Goal: Task Accomplishment & Management: Use online tool/utility

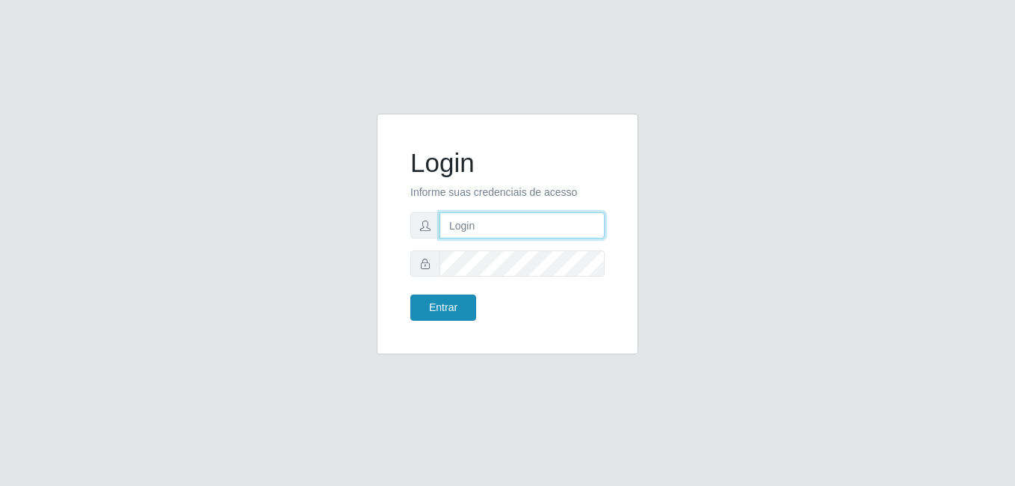
type input "[PERSON_NAME]"
click at [457, 298] on button "Entrar" at bounding box center [443, 307] width 66 height 26
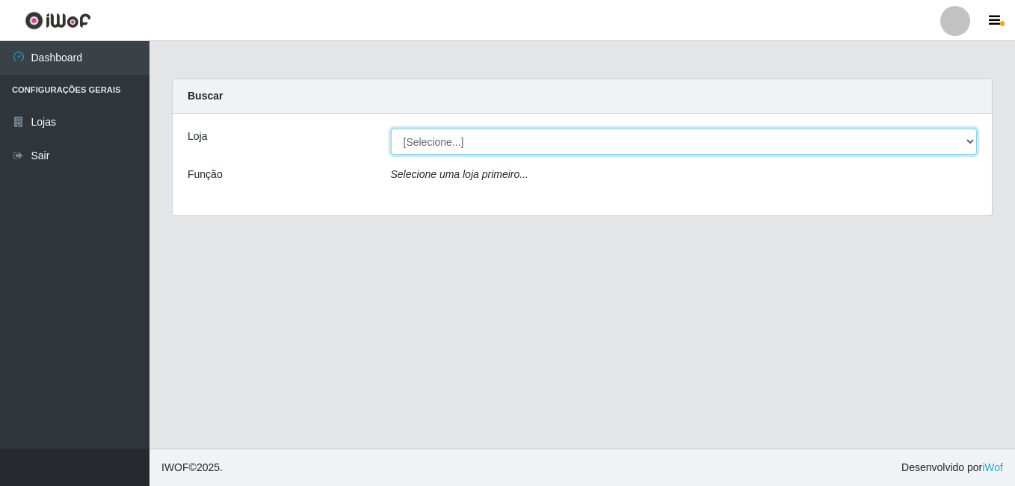
click at [524, 138] on select "[Selecione...] [PERSON_NAME]" at bounding box center [684, 141] width 586 height 26
select select "230"
click at [391, 128] on select "[Selecione...] [PERSON_NAME]" at bounding box center [684, 141] width 586 height 26
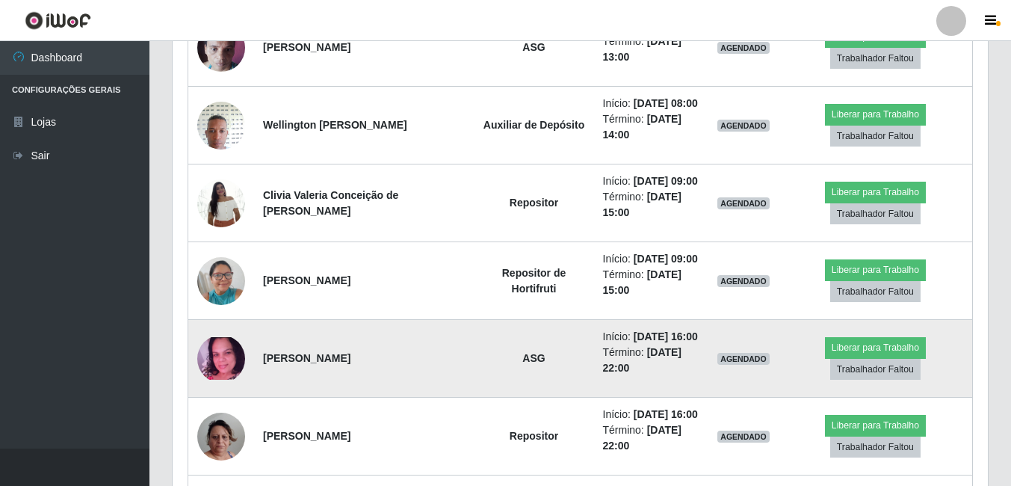
scroll to position [504, 0]
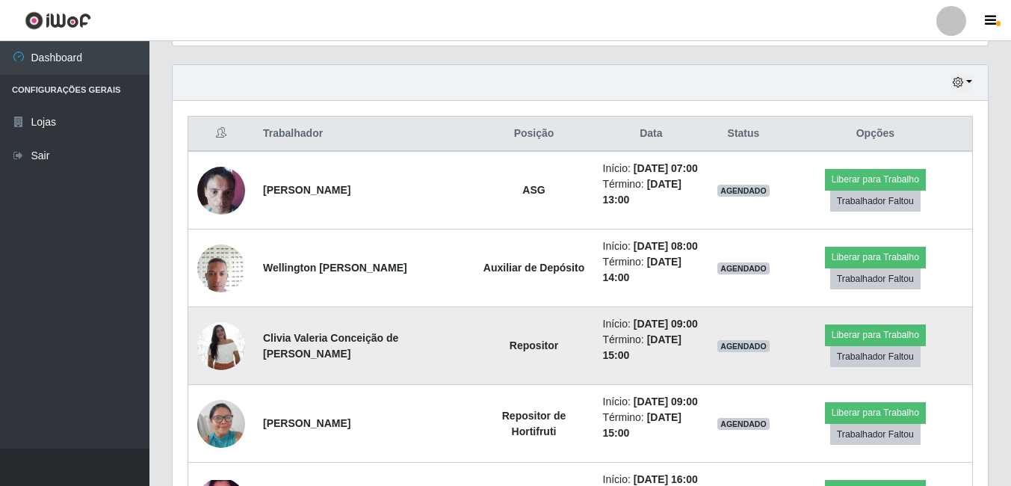
click at [230, 335] on img at bounding box center [221, 345] width 48 height 63
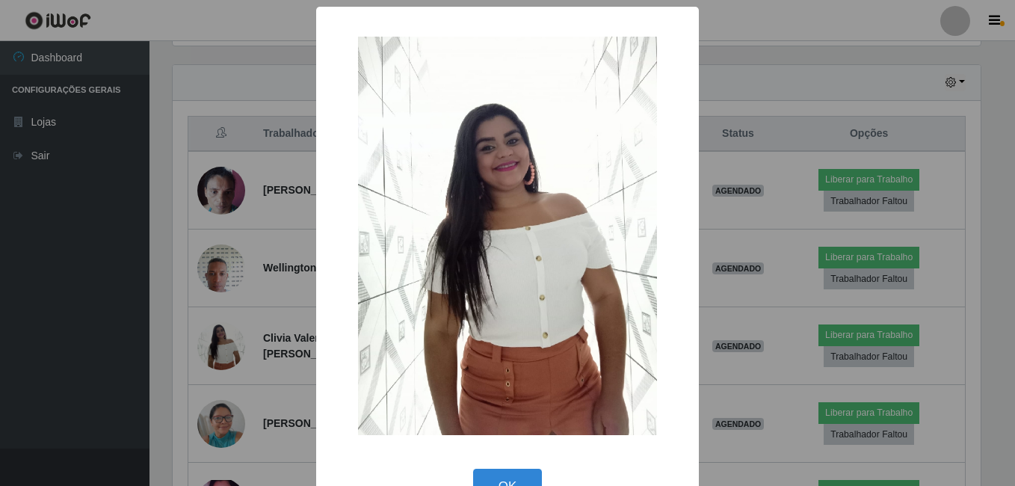
click at [211, 348] on div "× OK Cancel" at bounding box center [507, 243] width 1015 height 486
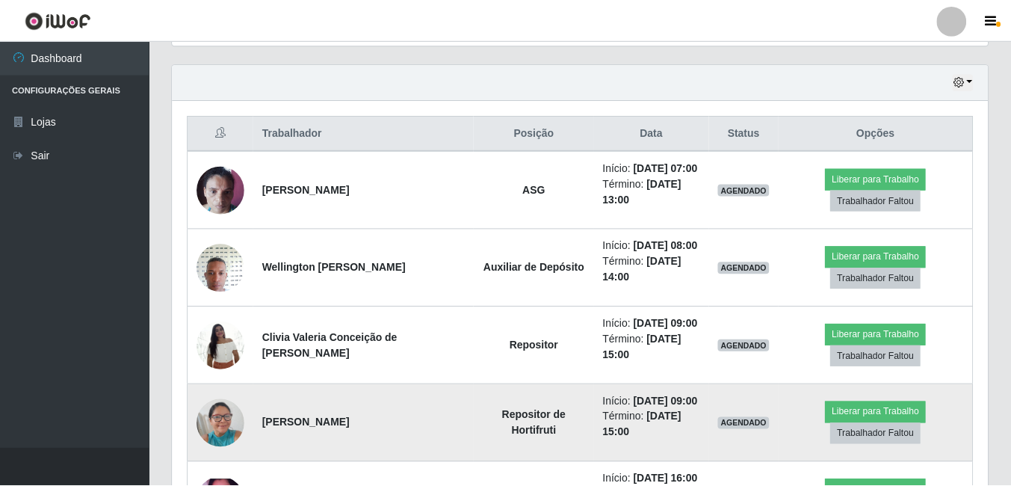
scroll to position [310, 815]
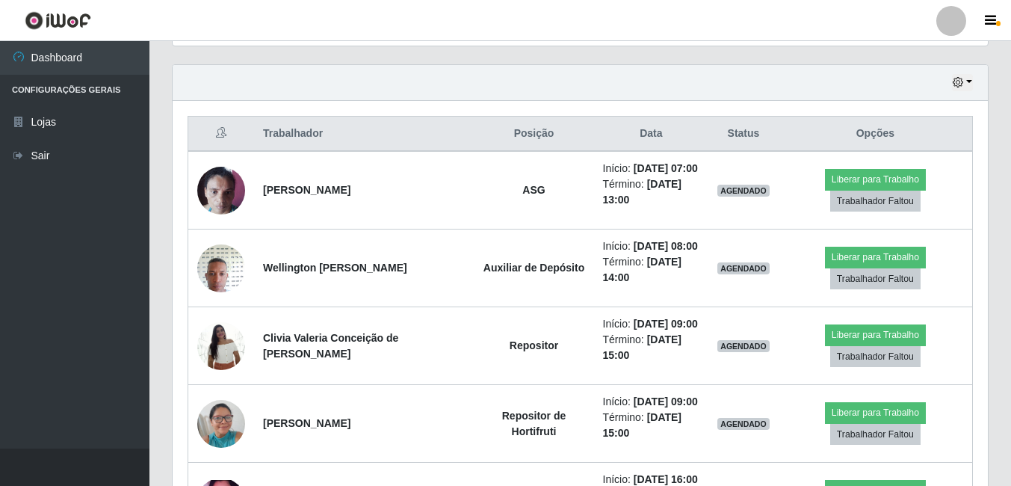
click at [1003, 206] on div "Carregando... Buscar Recarregando em 21 segundos... Loja [Selecione...] Bemais …" at bounding box center [579, 385] width 861 height 1620
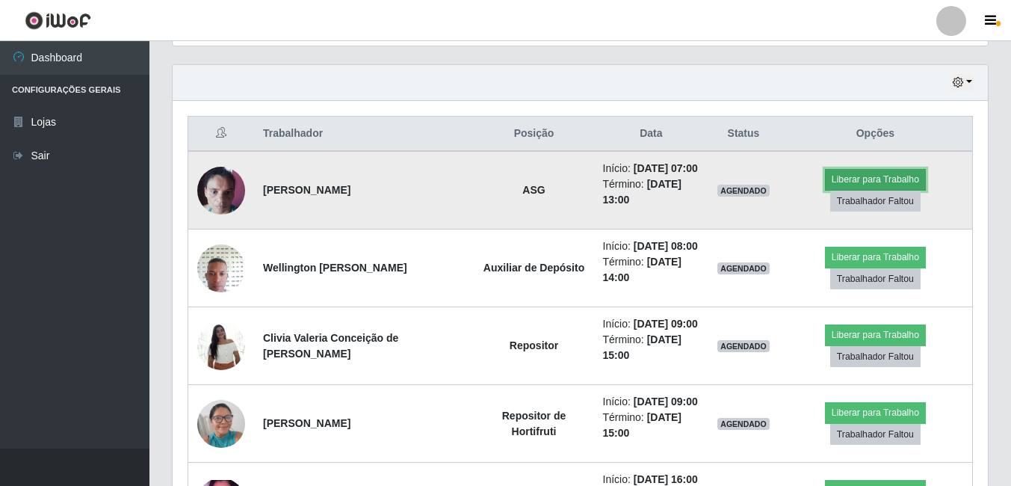
click at [891, 170] on button "Liberar para Trabalho" at bounding box center [875, 179] width 101 height 21
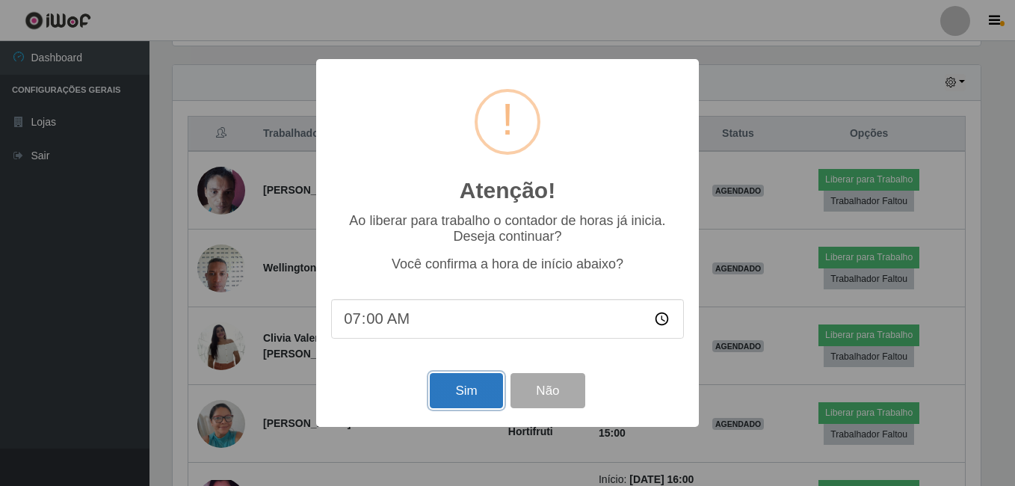
click at [471, 398] on button "Sim" at bounding box center [466, 390] width 72 height 35
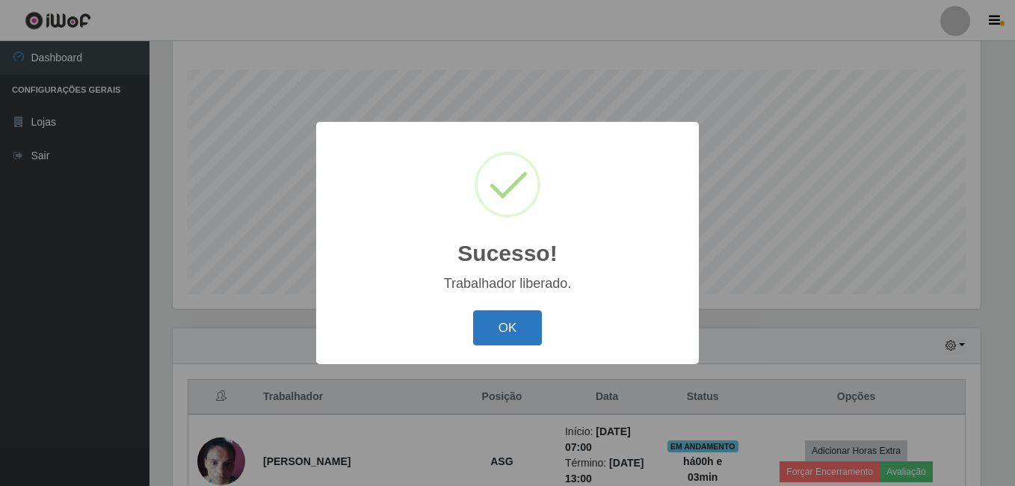
click at [501, 341] on button "OK" at bounding box center [507, 327] width 69 height 35
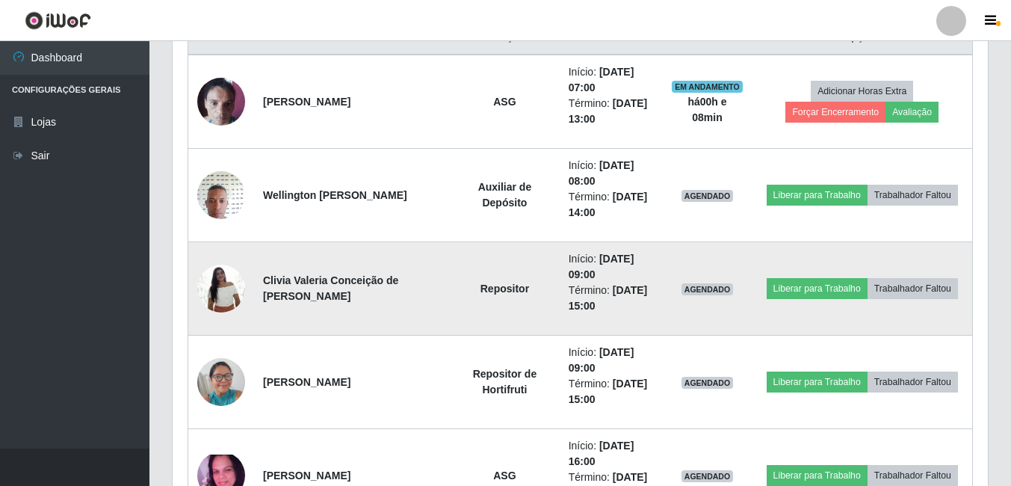
scroll to position [689, 0]
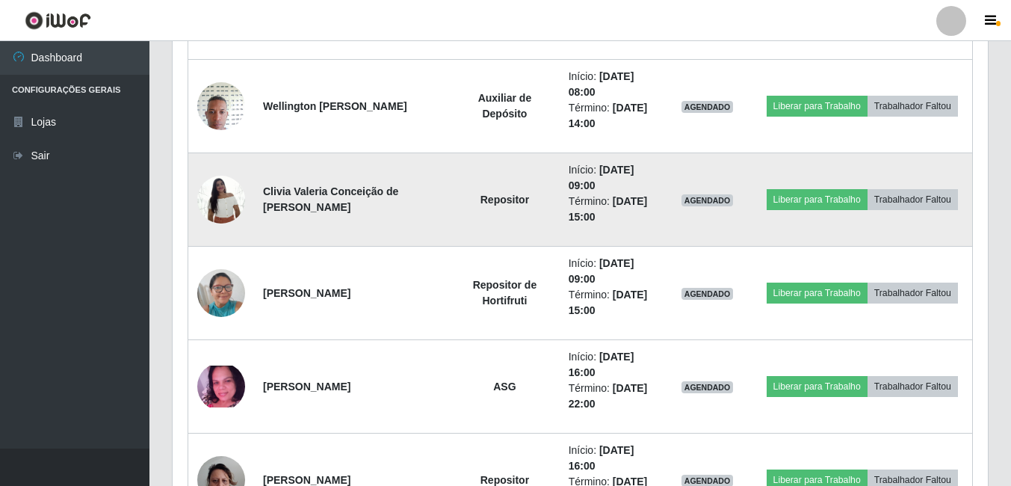
click at [224, 188] on img at bounding box center [221, 198] width 48 height 63
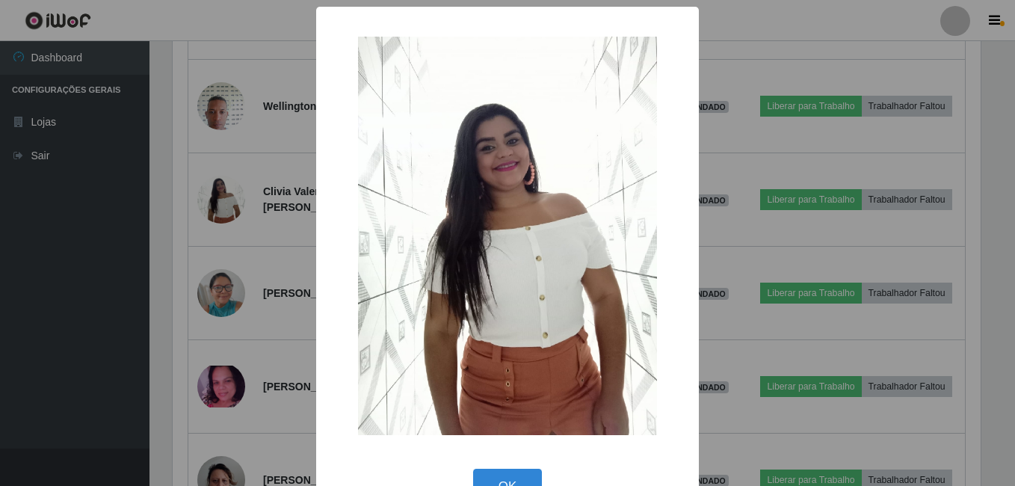
click at [209, 232] on div "× OK Cancel" at bounding box center [507, 243] width 1015 height 486
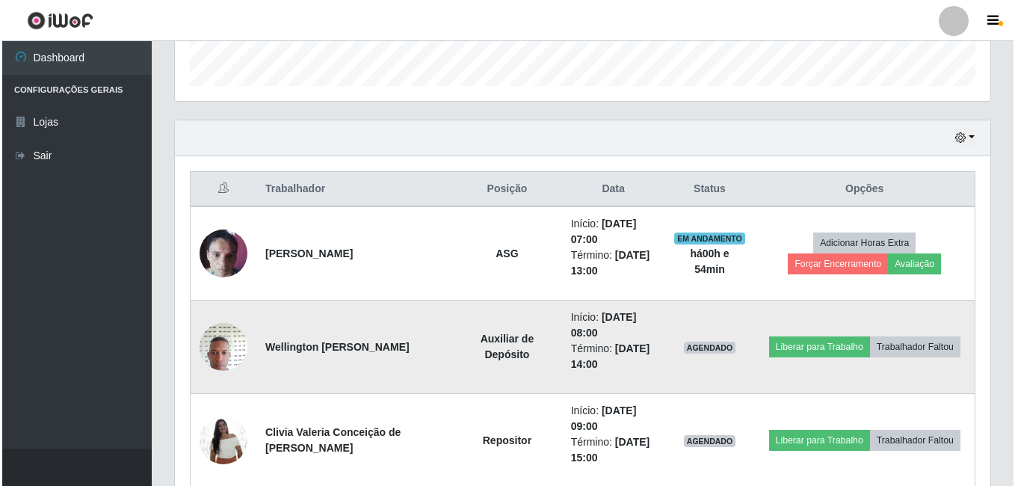
scroll to position [523, 0]
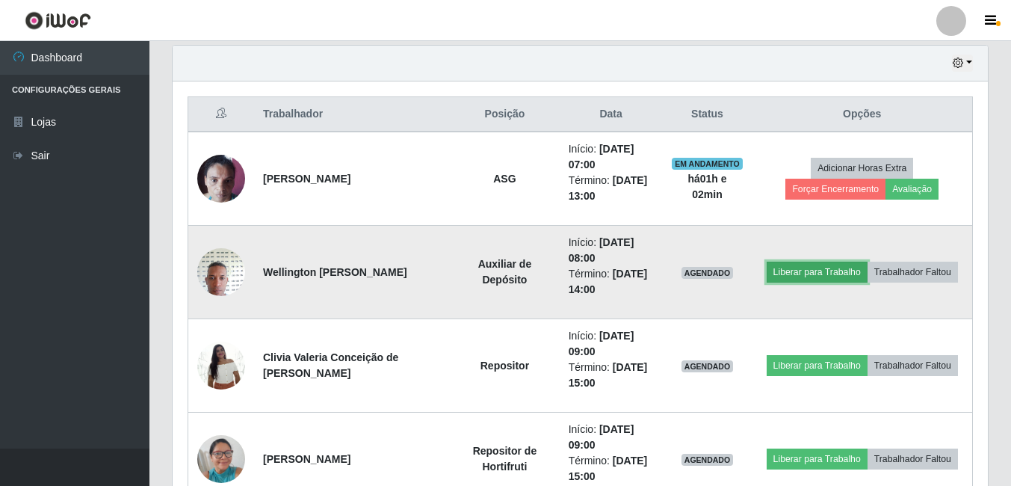
click at [791, 270] on button "Liberar para Trabalho" at bounding box center [816, 271] width 101 height 21
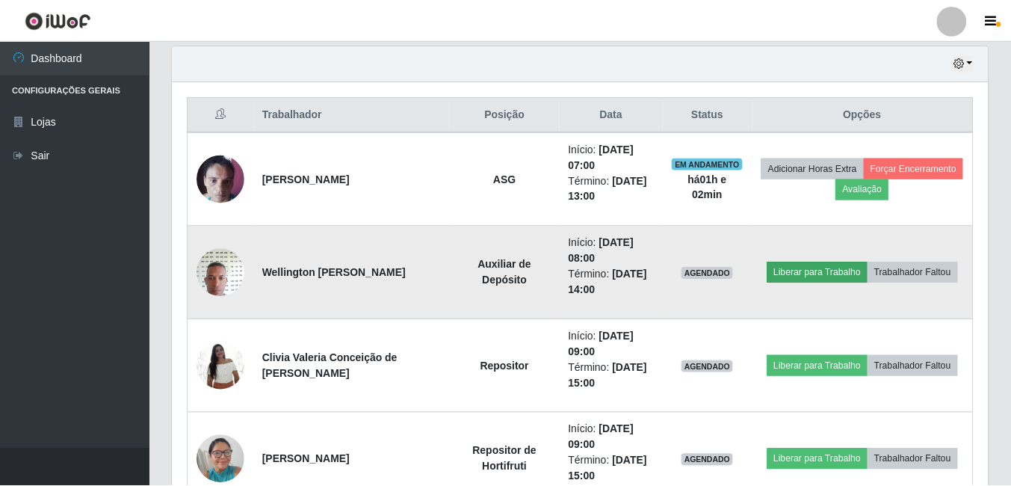
scroll to position [310, 808]
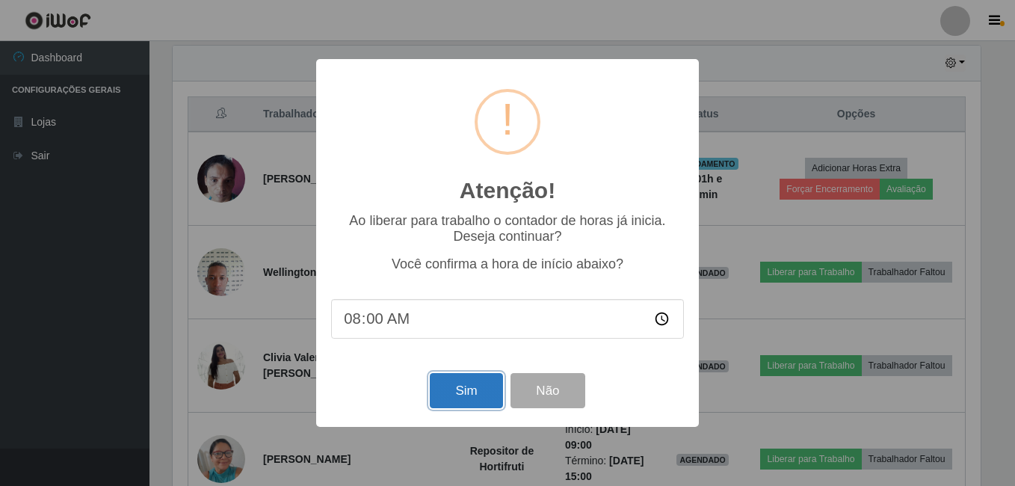
click at [469, 389] on button "Sim" at bounding box center [466, 390] width 72 height 35
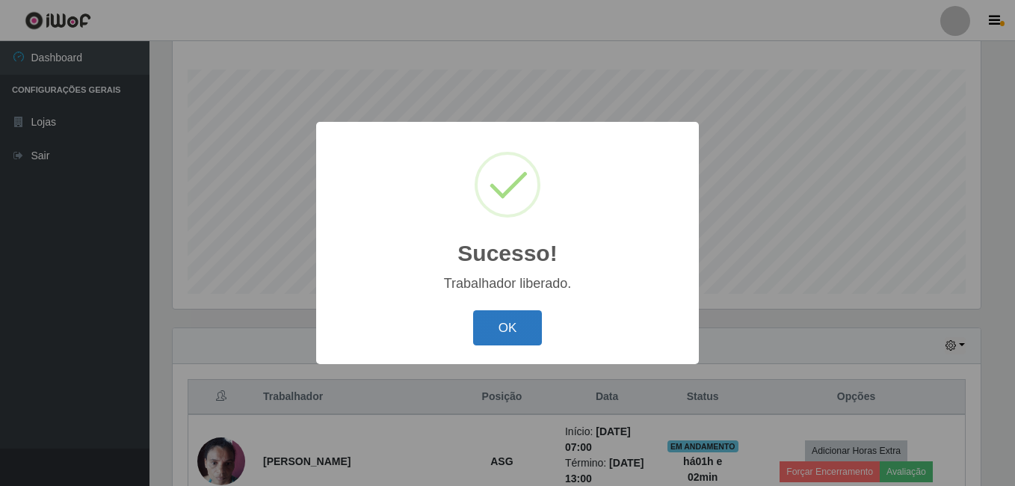
click at [539, 326] on button "OK" at bounding box center [507, 327] width 69 height 35
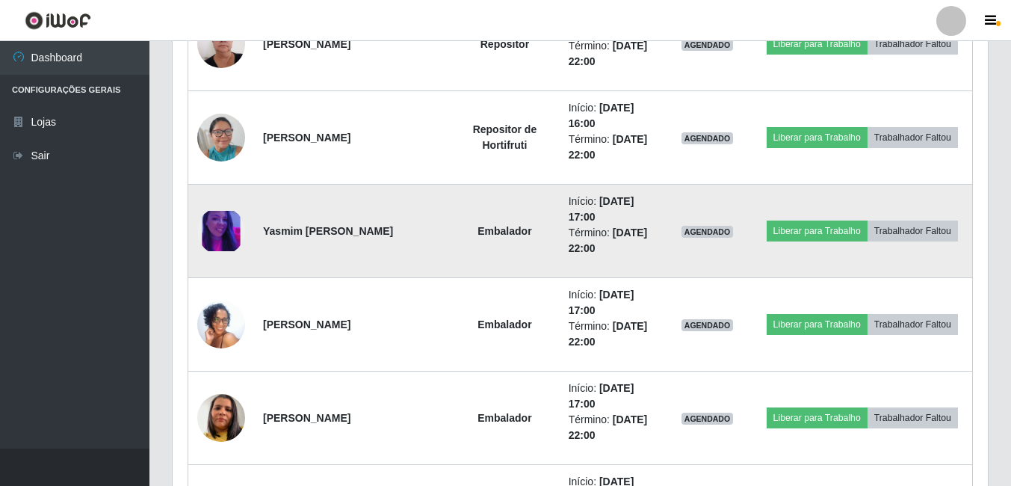
scroll to position [1137, 0]
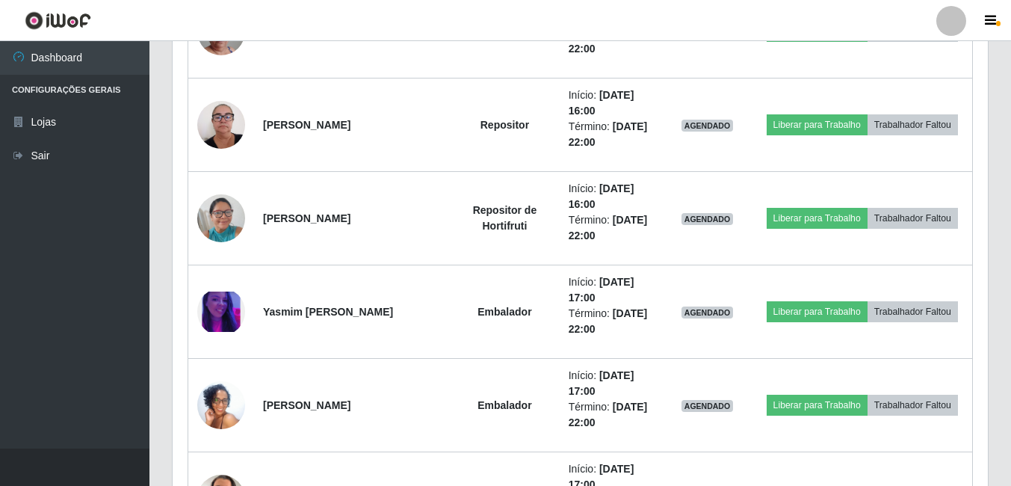
click at [164, 198] on div "Hoje 1 dia 3 dias 1 Semana Não encerrados Trabalhador Posição Data Status Opçõe…" at bounding box center [580, 98] width 839 height 1335
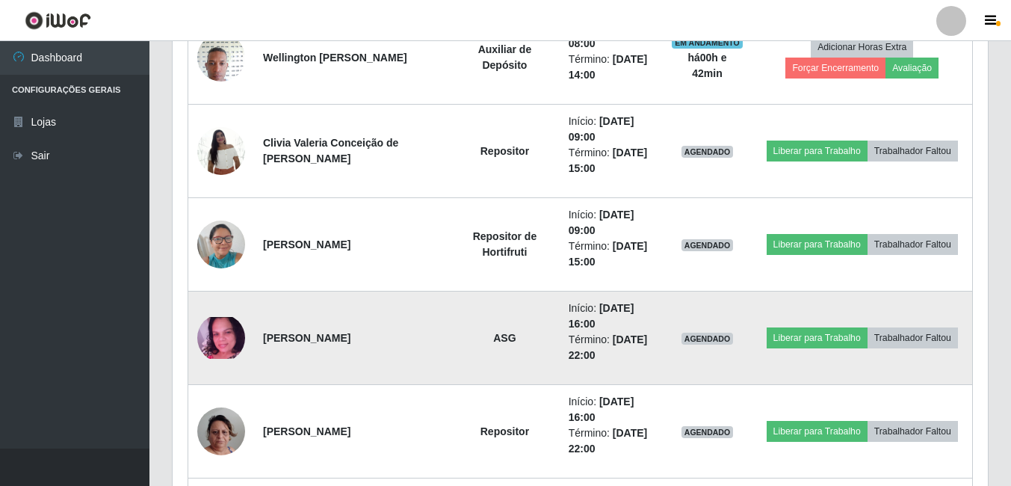
scroll to position [763, 0]
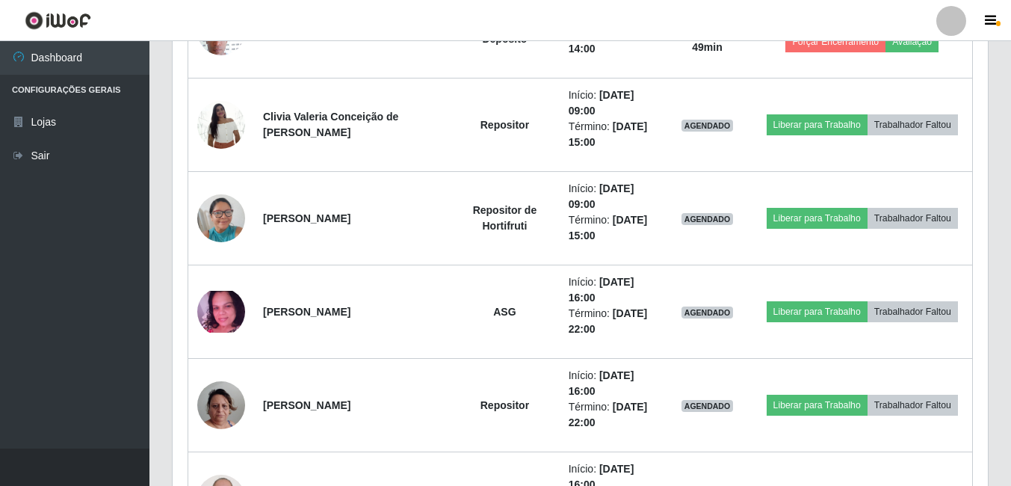
click at [276, 32] on header "Perfil Alterar Senha Sair" at bounding box center [505, 20] width 1011 height 41
click at [363, 22] on header "Perfil Alterar Senha Sair" at bounding box center [505, 20] width 1011 height 41
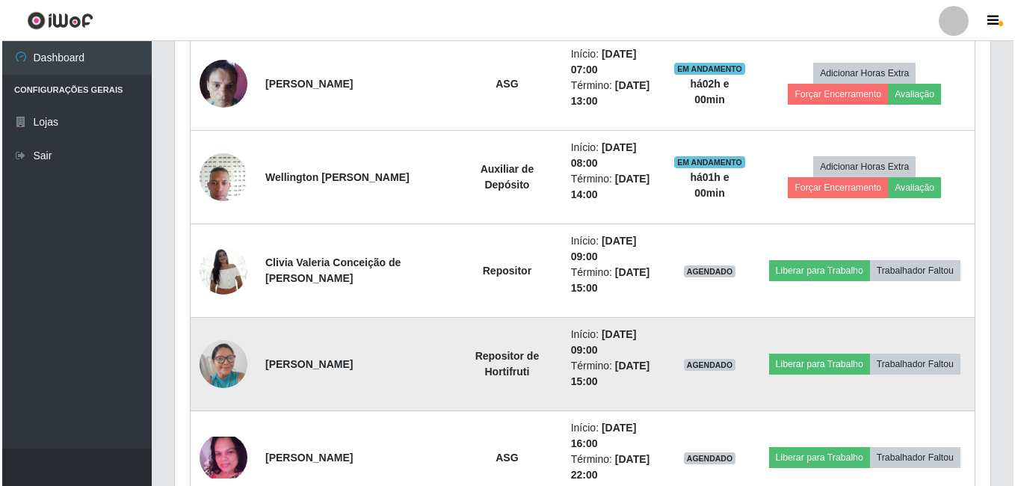
scroll to position [614, 0]
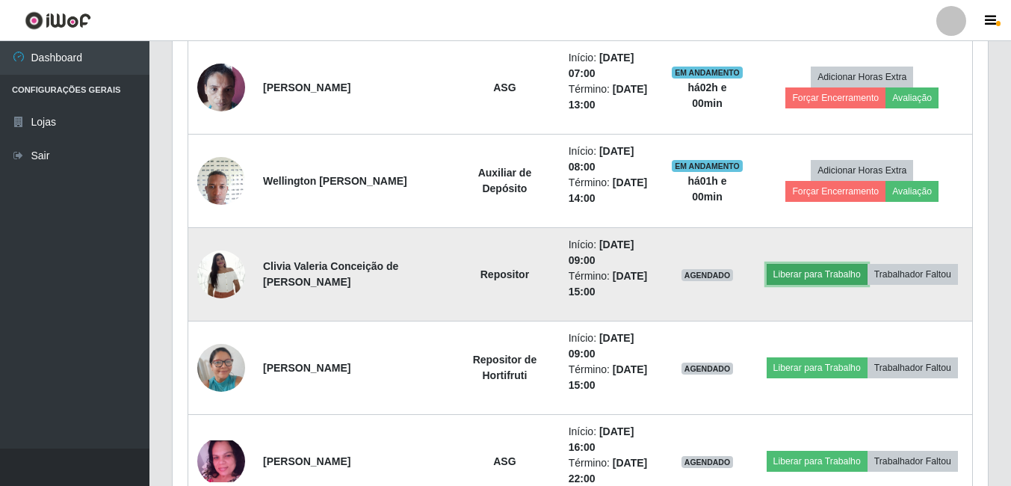
click at [777, 271] on button "Liberar para Trabalho" at bounding box center [816, 274] width 101 height 21
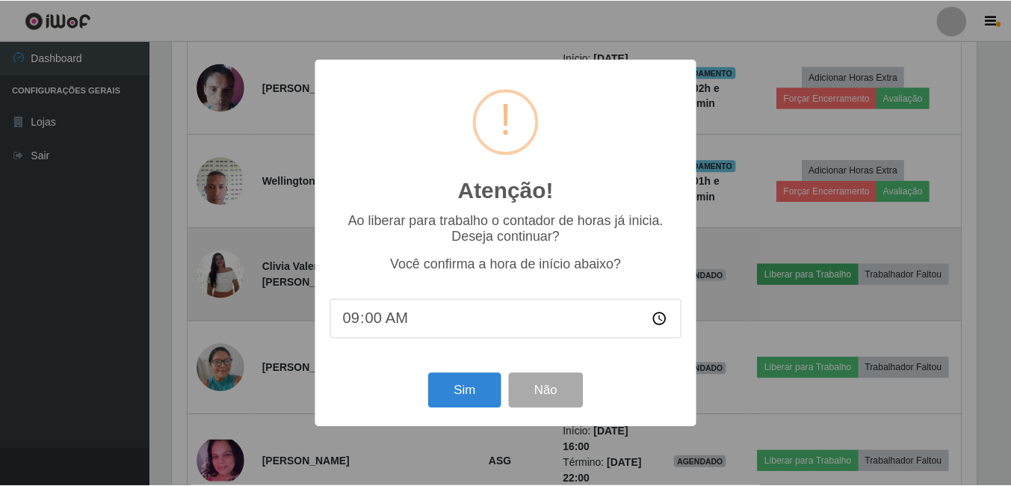
scroll to position [310, 808]
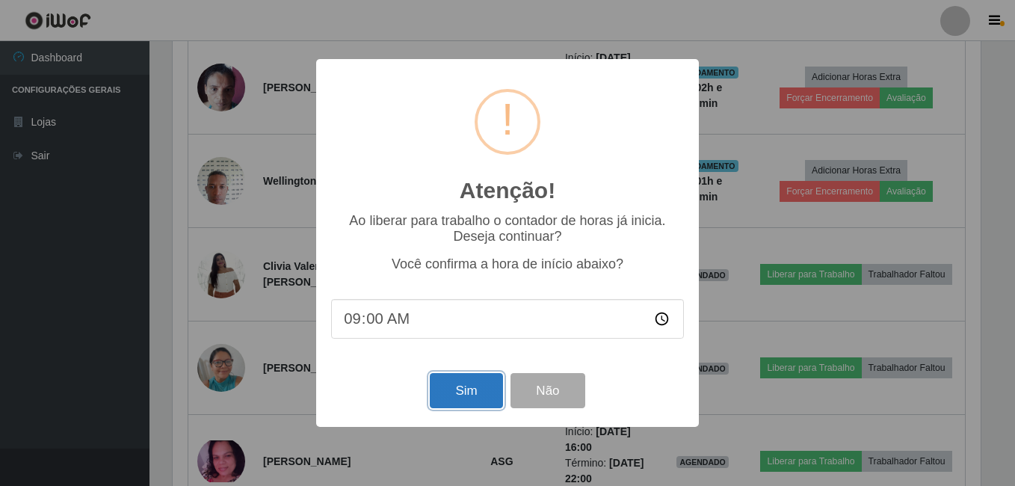
click at [473, 398] on button "Sim" at bounding box center [466, 390] width 72 height 35
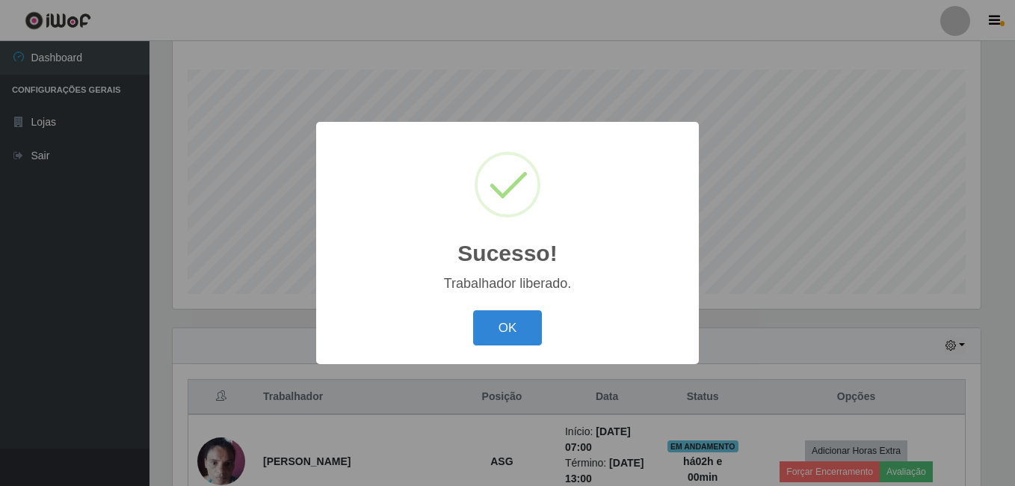
click at [473, 310] on button "OK" at bounding box center [507, 327] width 69 height 35
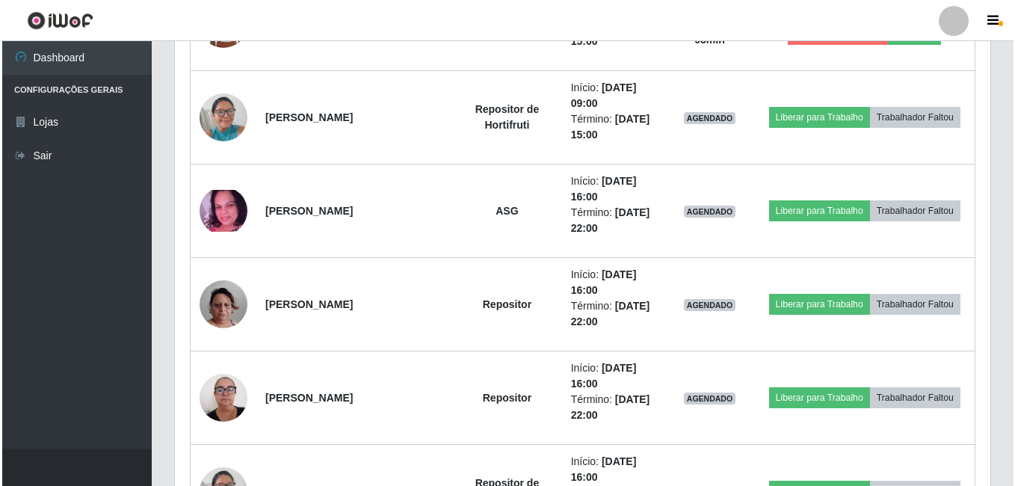
scroll to position [838, 0]
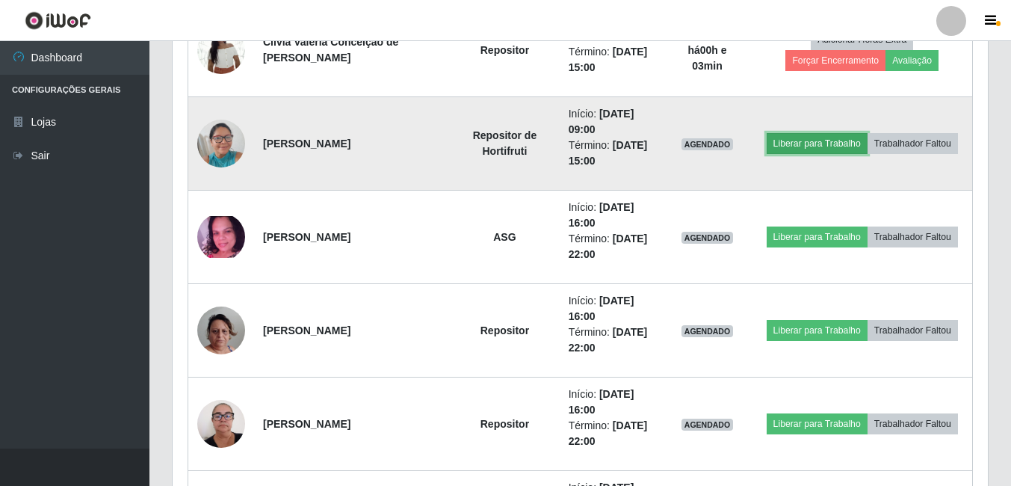
click at [833, 150] on button "Liberar para Trabalho" at bounding box center [816, 143] width 101 height 21
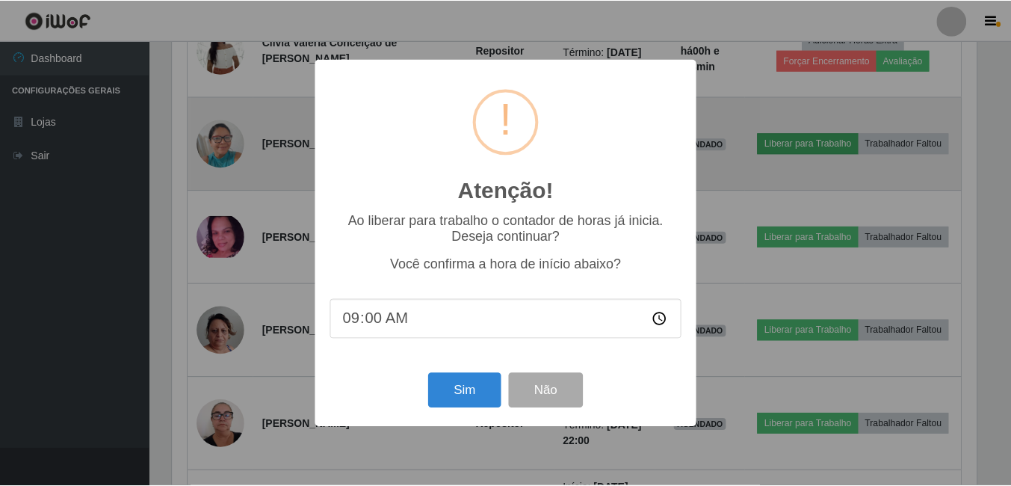
scroll to position [310, 808]
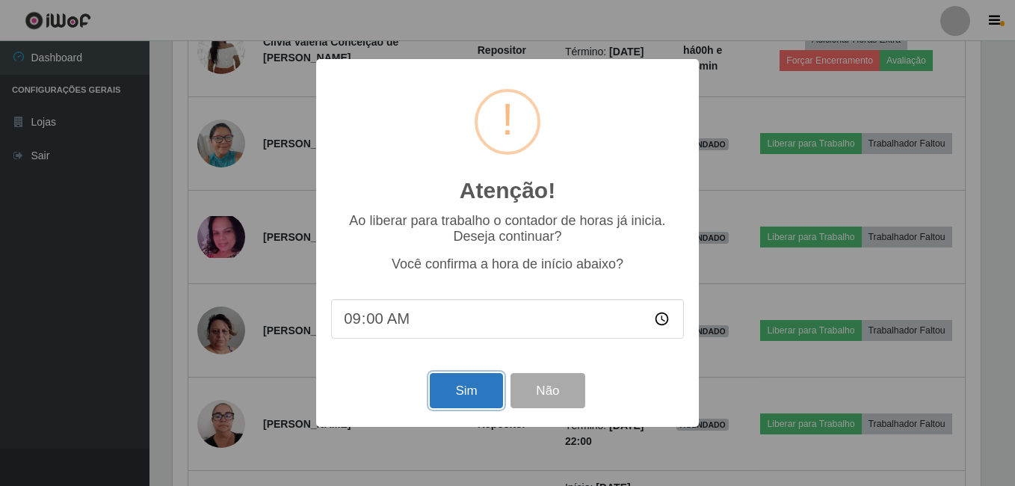
click at [467, 389] on button "Sim" at bounding box center [466, 390] width 72 height 35
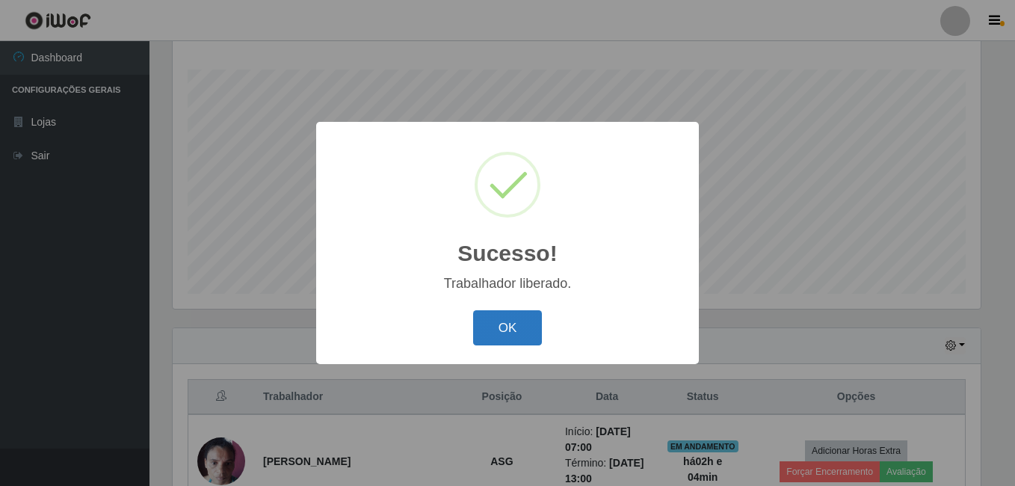
click at [501, 333] on button "OK" at bounding box center [507, 327] width 69 height 35
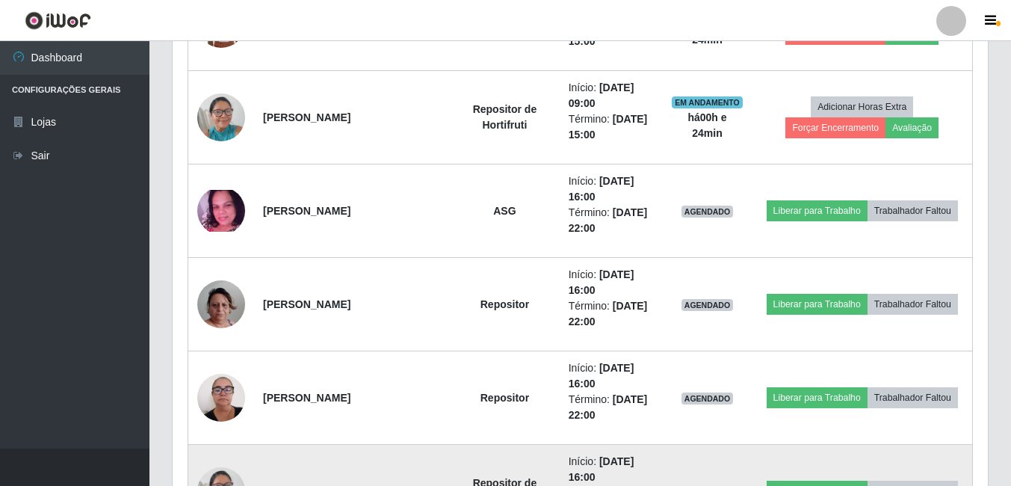
scroll to position [838, 0]
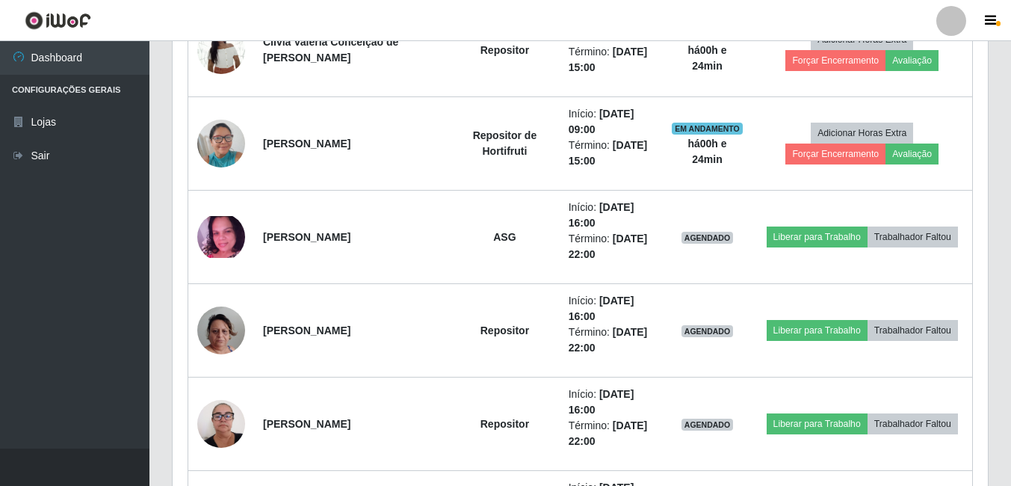
click at [165, 87] on div "Hoje 1 dia 3 dias 1 Semana Não encerrados Trabalhador Posição Data Status Opçõe…" at bounding box center [580, 397] width 839 height 1335
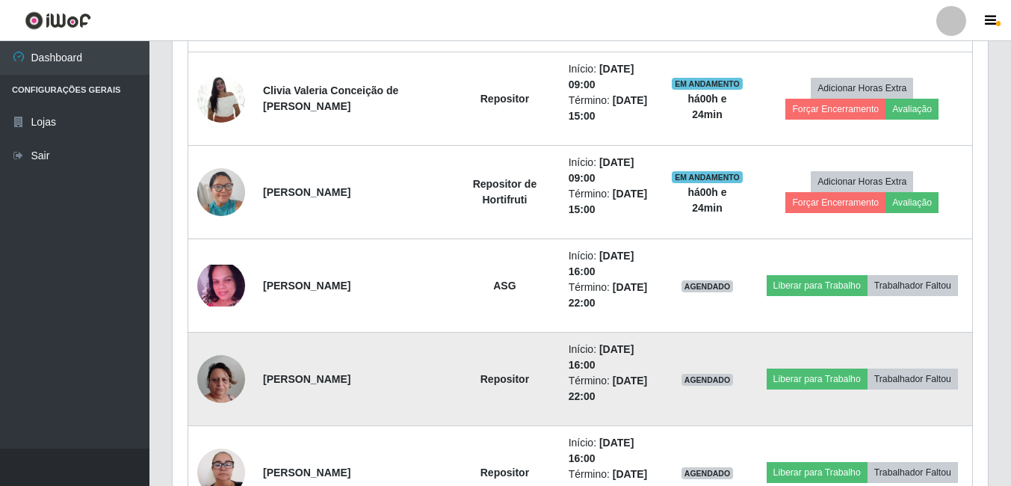
scroll to position [763, 0]
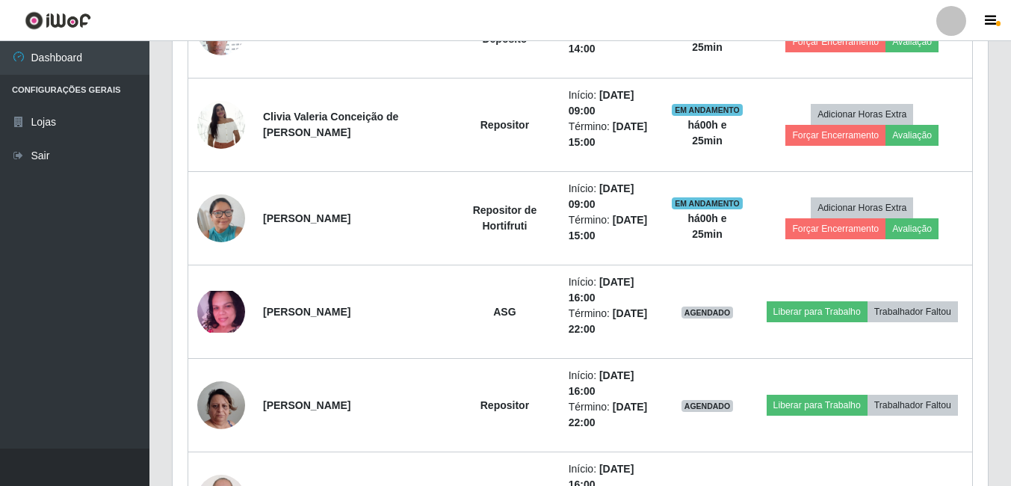
drag, startPoint x: 610, startPoint y: 331, endPoint x: 70, endPoint y: 518, distance: 571.5
drag, startPoint x: 70, startPoint y: 518, endPoint x: 187, endPoint y: 162, distance: 374.2
click at [187, 162] on div "Trabalhador Posição Data Status Opções [PERSON_NAME] ASG Início: [DATE] 07:00 T…" at bounding box center [580, 481] width 815 height 1280
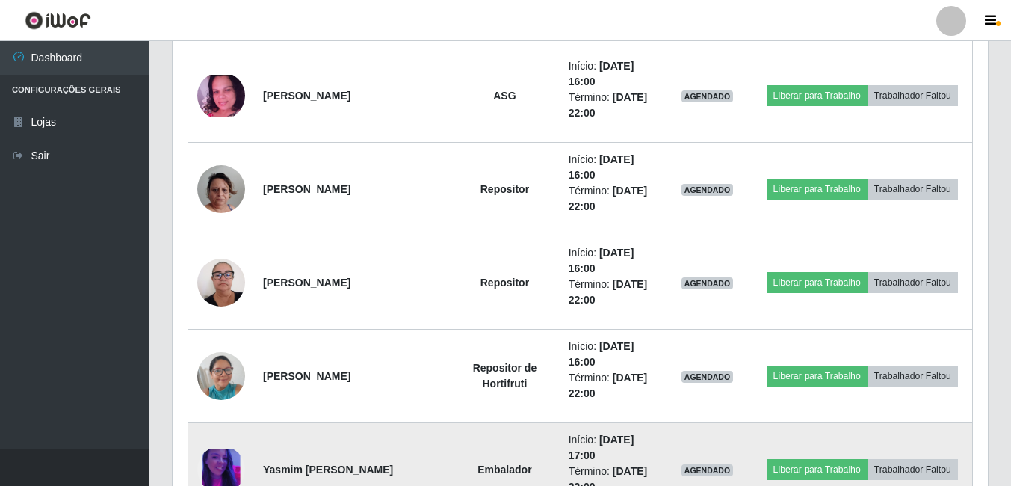
scroll to position [1046, 0]
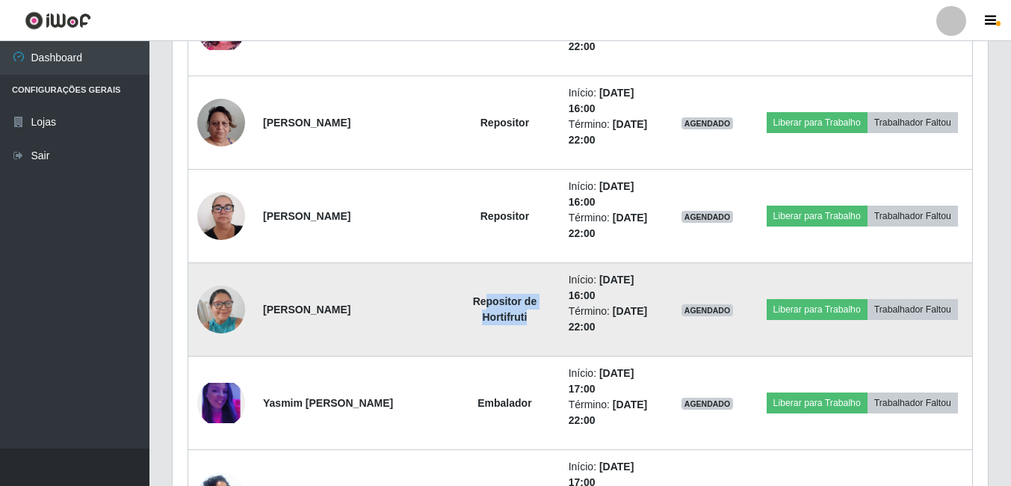
drag, startPoint x: 505, startPoint y: 323, endPoint x: 448, endPoint y: 305, distance: 59.5
click at [450, 305] on td "Repositor de Hortifruti" at bounding box center [505, 309] width 110 height 93
drag, startPoint x: 448, startPoint y: 305, endPoint x: 400, endPoint y: 341, distance: 60.4
click at [400, 341] on td "[PERSON_NAME]" at bounding box center [352, 309] width 196 height 93
drag, startPoint x: 443, startPoint y: 302, endPoint x: 483, endPoint y: 312, distance: 40.8
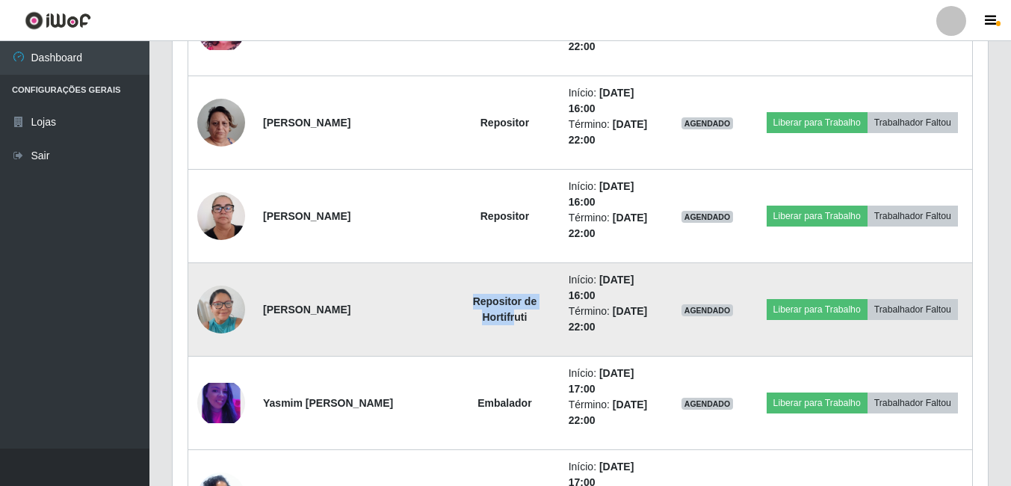
click at [483, 312] on strong "Repositor de Hortifruti" at bounding box center [505, 309] width 64 height 28
drag, startPoint x: 483, startPoint y: 312, endPoint x: 506, endPoint y: 320, distance: 24.8
click at [506, 320] on td "Repositor de Hortifruti" at bounding box center [505, 309] width 110 height 93
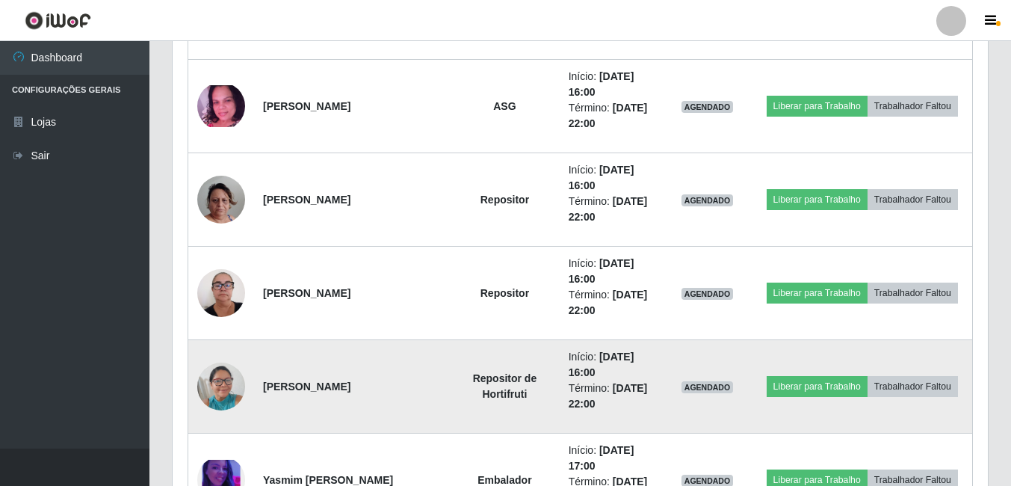
scroll to position [822, 0]
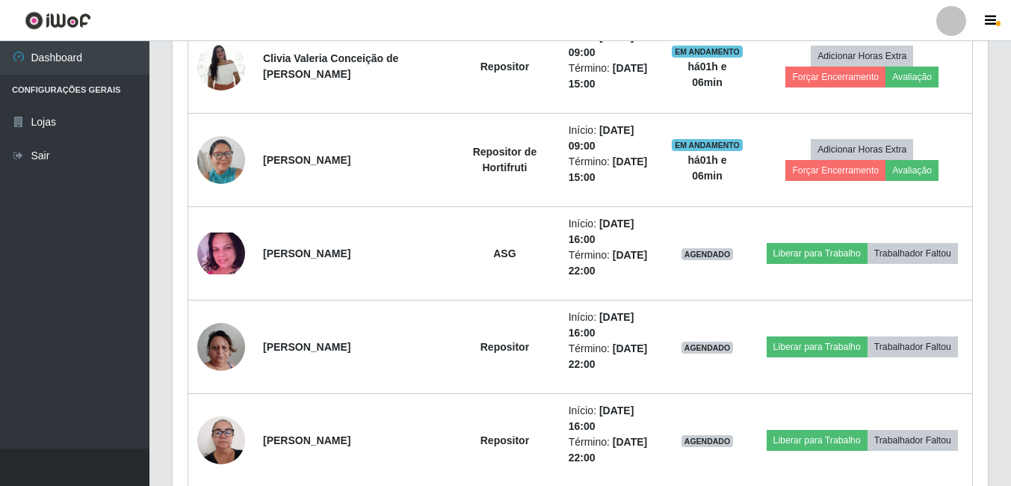
click at [363, 25] on header "Perfil Alterar Senha Sair" at bounding box center [505, 20] width 1011 height 41
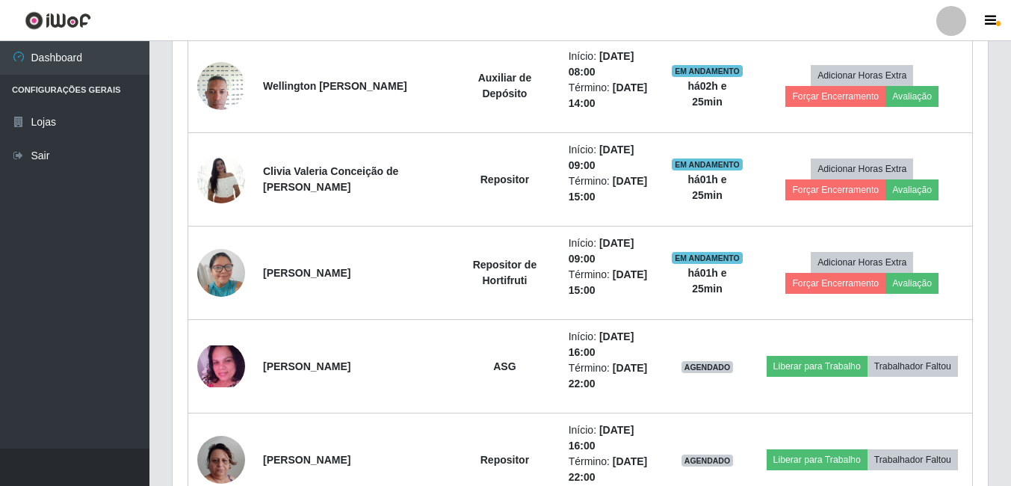
scroll to position [672, 0]
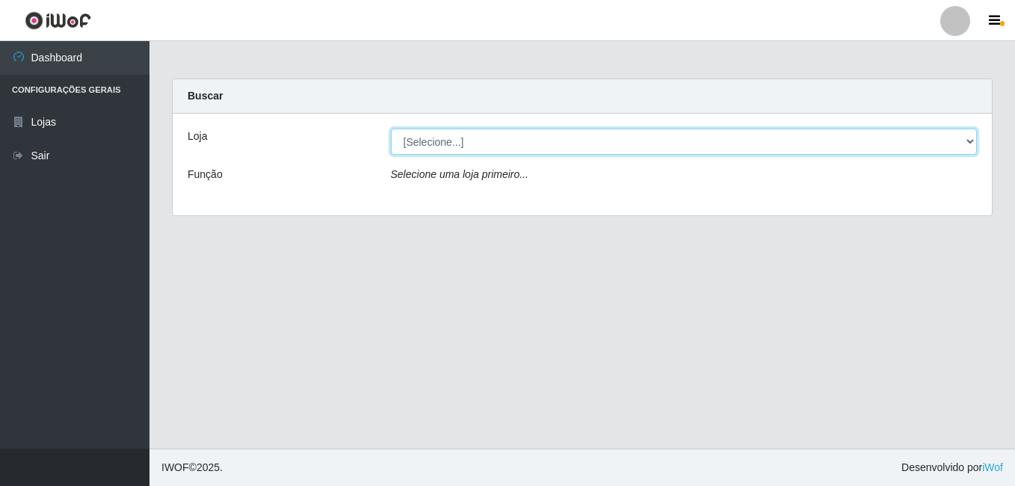
click at [446, 142] on select "[Selecione...] [PERSON_NAME]" at bounding box center [684, 141] width 586 height 26
select select "230"
click at [391, 128] on select "[Selecione...] [PERSON_NAME]" at bounding box center [684, 141] width 586 height 26
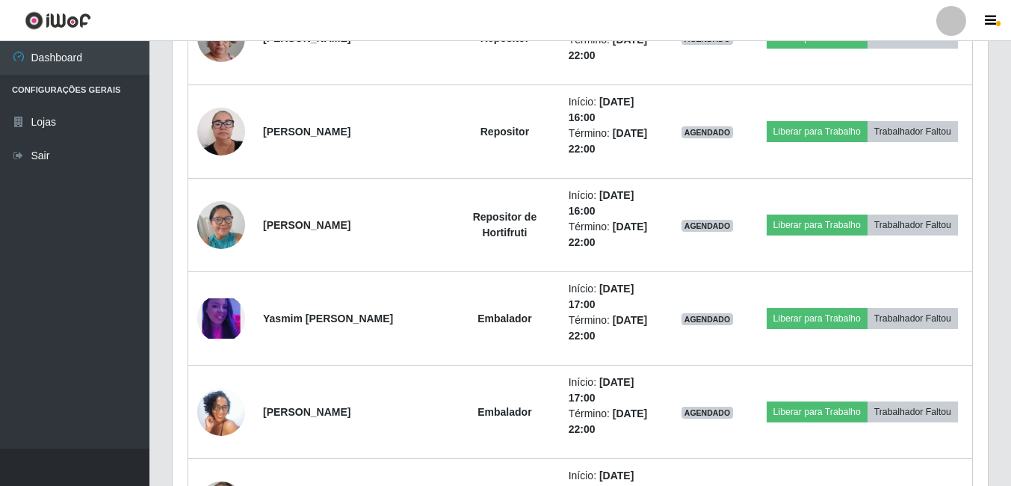
scroll to position [1046, 0]
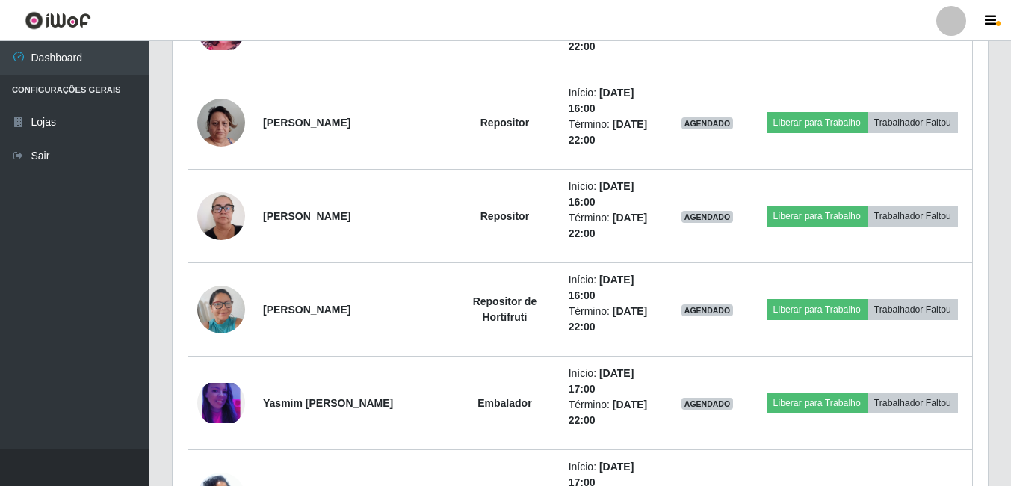
click at [221, 13] on header "Perfil Alterar Senha Sair" at bounding box center [505, 20] width 1011 height 41
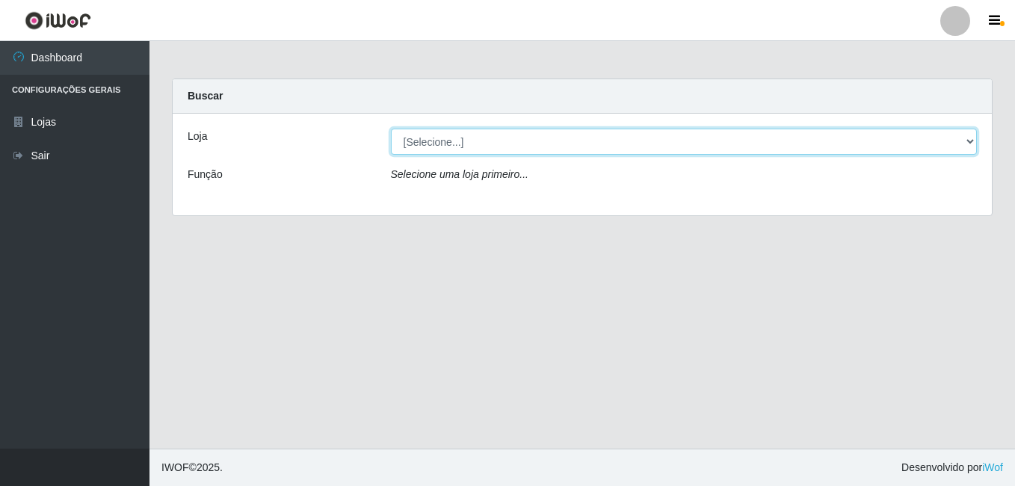
drag, startPoint x: 479, startPoint y: 143, endPoint x: 474, endPoint y: 151, distance: 8.7
click at [479, 143] on select "[Selecione...] [PERSON_NAME]" at bounding box center [684, 141] width 586 height 26
select select "230"
click at [391, 128] on select "[Selecione...] [PERSON_NAME]" at bounding box center [684, 141] width 586 height 26
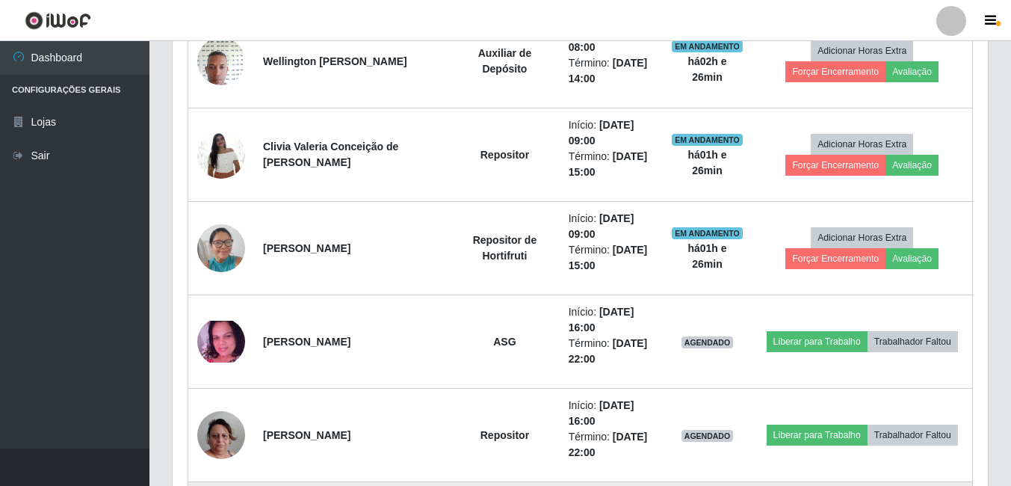
scroll to position [707, 0]
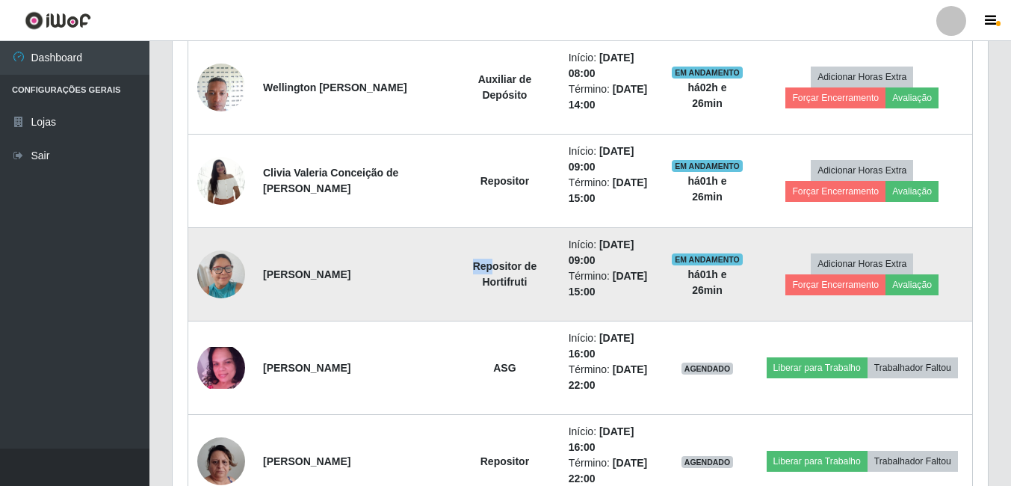
drag, startPoint x: 435, startPoint y: 269, endPoint x: 459, endPoint y: 258, distance: 27.1
click at [459, 258] on td "Repositor de Hortifruti" at bounding box center [505, 274] width 110 height 93
drag, startPoint x: 459, startPoint y: 258, endPoint x: 485, endPoint y: 303, distance: 52.2
click at [485, 303] on td "Repositor de Hortifruti" at bounding box center [505, 274] width 110 height 93
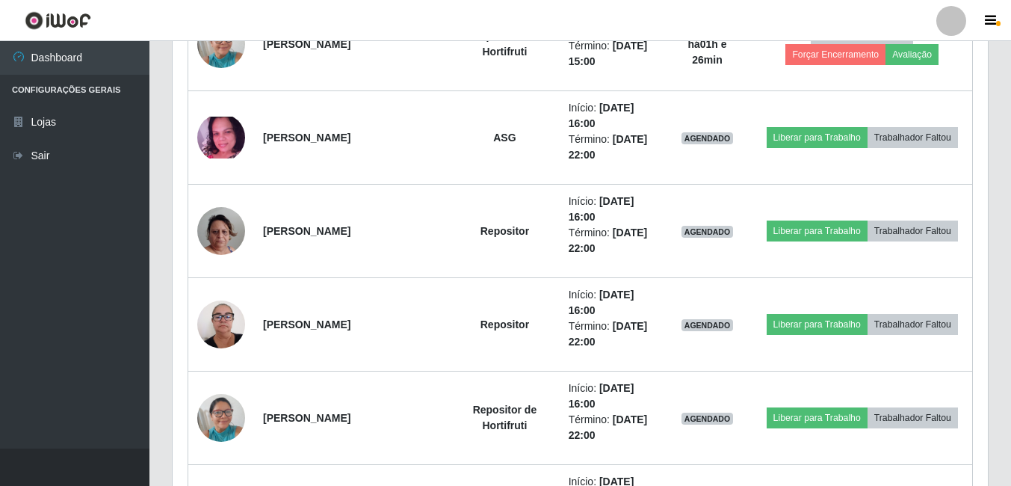
scroll to position [932, 0]
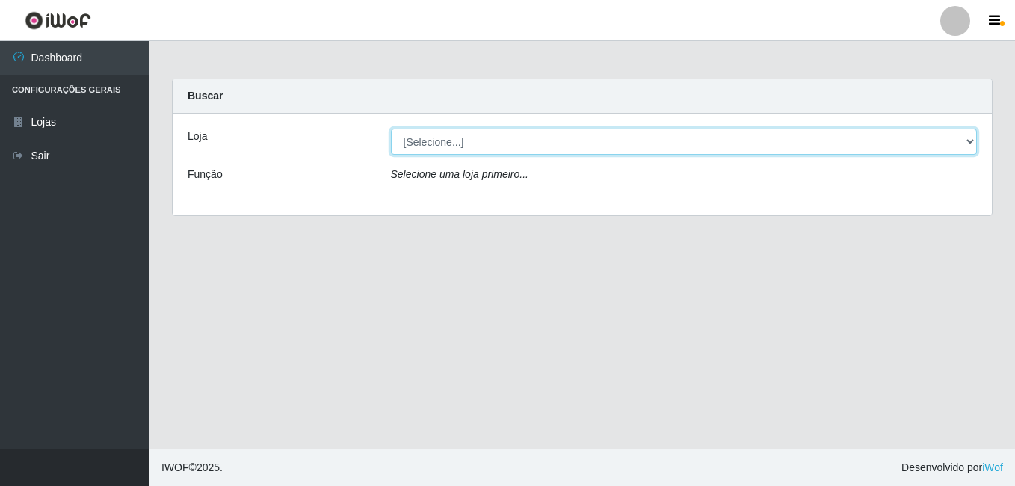
click at [444, 137] on select "[Selecione...] [PERSON_NAME]" at bounding box center [684, 141] width 586 height 26
click at [391, 128] on select "[Selecione...] [PERSON_NAME]" at bounding box center [684, 141] width 586 height 26
drag, startPoint x: 461, startPoint y: 146, endPoint x: 456, endPoint y: 155, distance: 10.0
click at [461, 146] on select "[Selecione...] [PERSON_NAME]" at bounding box center [684, 141] width 586 height 26
select select "230"
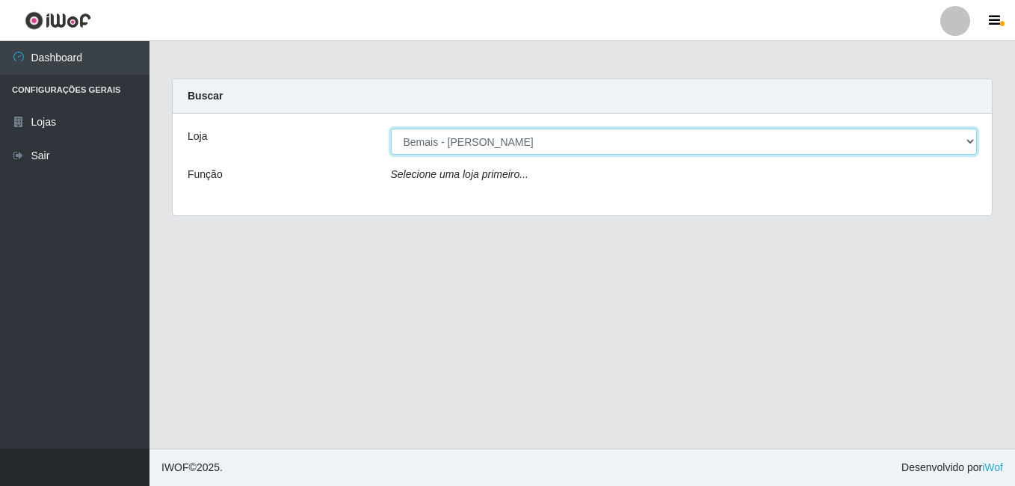
click at [391, 128] on select "[Selecione...] [PERSON_NAME]" at bounding box center [684, 141] width 586 height 26
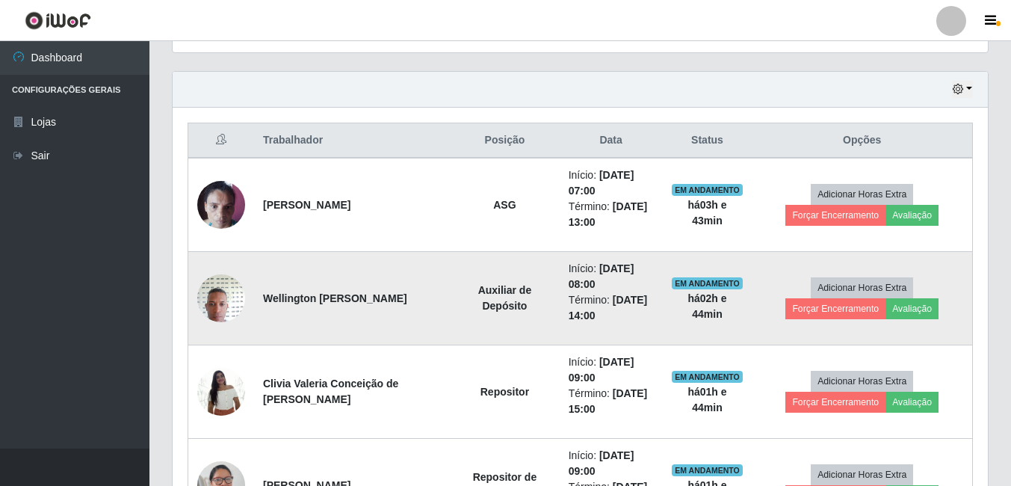
scroll to position [523, 0]
